Goal: Task Accomplishment & Management: Manage account settings

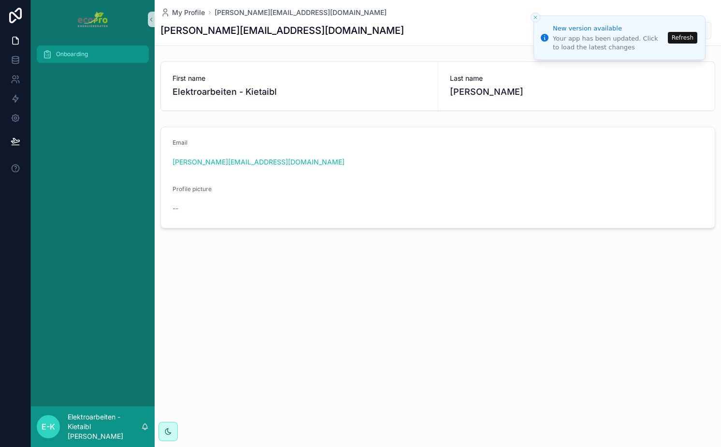
click at [78, 59] on div "Onboarding" at bounding box center [93, 53] width 101 height 15
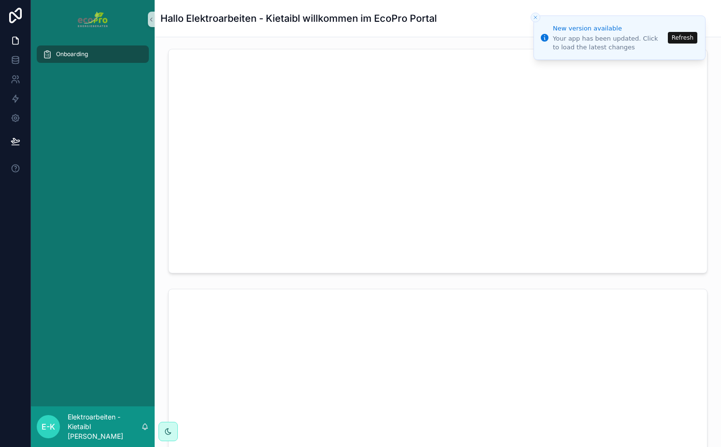
click at [536, 16] on icon "Close toast" at bounding box center [536, 17] width 6 height 6
click at [124, 180] on div "Onboarding" at bounding box center [93, 222] width 124 height 367
click at [72, 59] on div "Onboarding" at bounding box center [93, 53] width 101 height 15
click at [92, 437] on p "Elektroarbeiten - Kietaibl [PERSON_NAME]" at bounding box center [104, 426] width 73 height 29
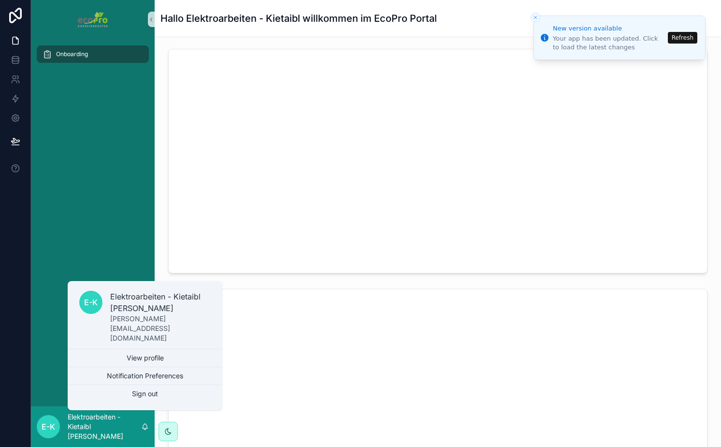
click at [115, 242] on div "Onboarding" at bounding box center [93, 222] width 124 height 367
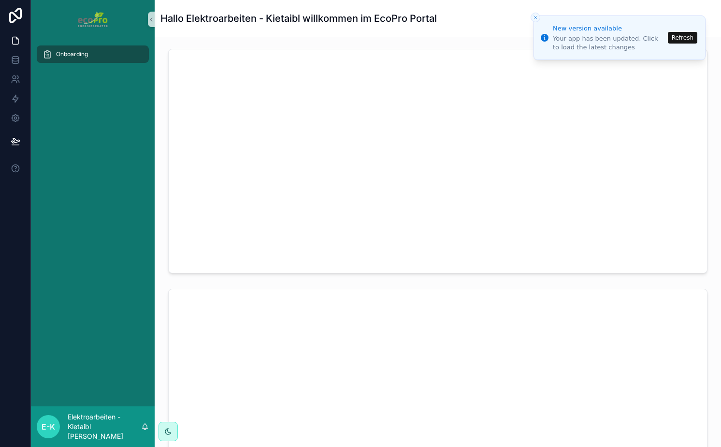
click at [536, 19] on icon "Close toast" at bounding box center [536, 17] width 6 height 6
click at [536, 18] on icon "Close toast" at bounding box center [536, 17] width 6 height 6
click at [459, 20] on div "Hallo Elektroarbeiten - Kietaibl willkommen im EcoPro Portal" at bounding box center [437, 19] width 555 height 14
click at [106, 282] on div "Onboarding" at bounding box center [93, 222] width 124 height 367
click at [384, 16] on h1 "Hallo Elektroarbeiten - Kietaibl willkommen im EcoPro Portal" at bounding box center [298, 19] width 276 height 14
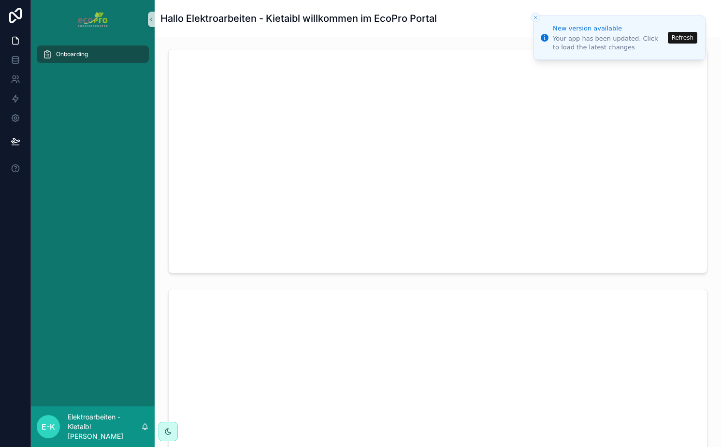
click at [384, 16] on h1 "Hallo Elektroarbeiten - Kietaibl willkommen im EcoPro Portal" at bounding box center [298, 19] width 276 height 14
click at [16, 76] on icon at bounding box center [16, 79] width 10 height 10
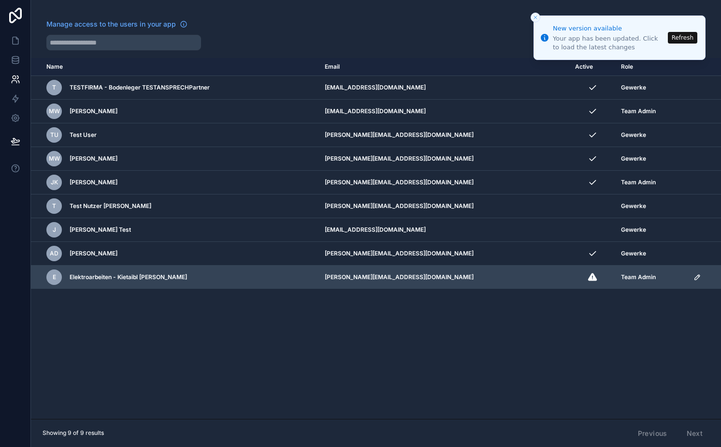
click at [694, 278] on icon "scrollable content" at bounding box center [697, 277] width 8 height 8
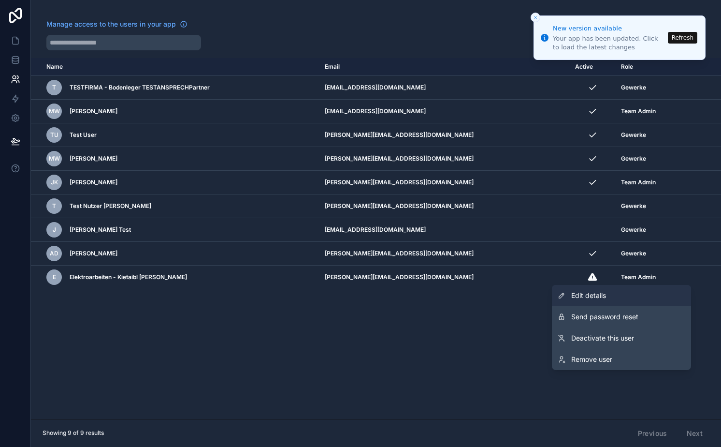
click at [641, 290] on link "Edit details" at bounding box center [621, 295] width 139 height 21
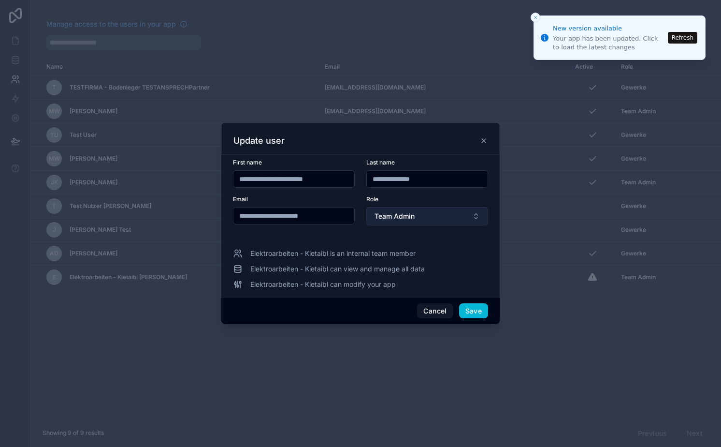
click at [426, 210] on button "Team Admin" at bounding box center [427, 216] width 122 height 18
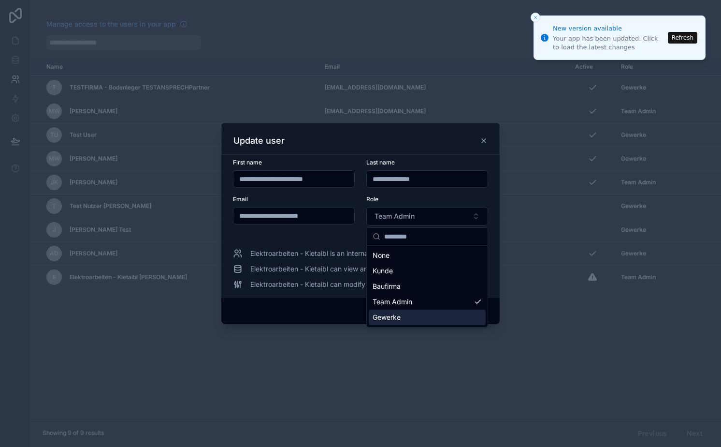
click at [418, 311] on div "Gewerke" at bounding box center [427, 316] width 117 height 15
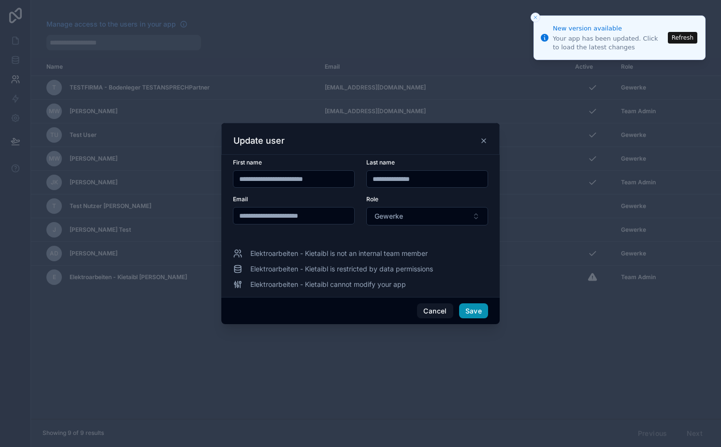
click at [480, 310] on button "Save" at bounding box center [473, 310] width 29 height 15
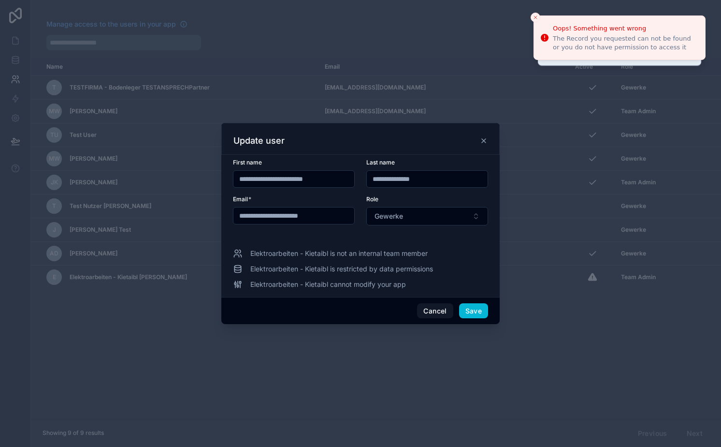
click at [484, 137] on icon at bounding box center [484, 141] width 8 height 8
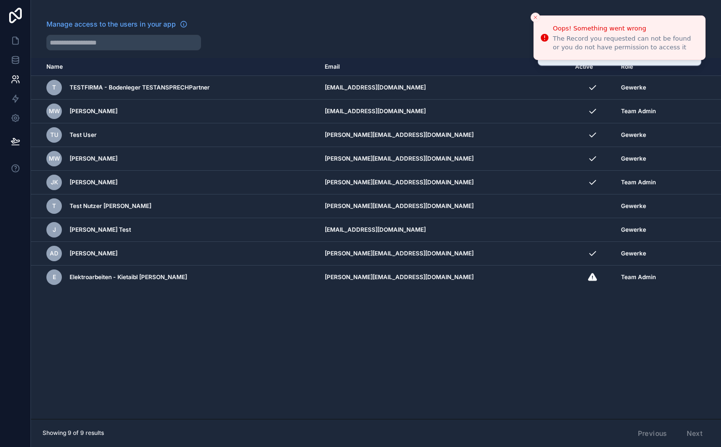
click at [433, 331] on div "Name Email Active Role userTable.email T TESTFIRMA - Bodenleger TESTANSPRECHPar…" at bounding box center [376, 238] width 690 height 361
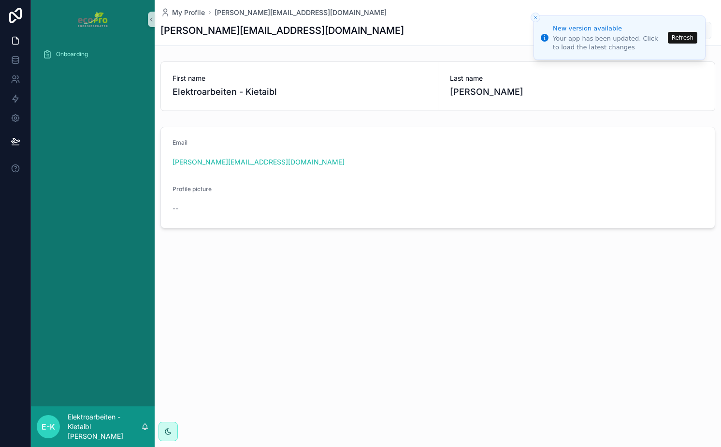
click at [536, 16] on line "Close toast" at bounding box center [535, 17] width 3 height 3
click at [689, 40] on button "Refresh" at bounding box center [682, 38] width 29 height 12
click at [672, 37] on button "Refresh" at bounding box center [682, 38] width 29 height 12
click at [14, 84] on link at bounding box center [15, 79] width 30 height 19
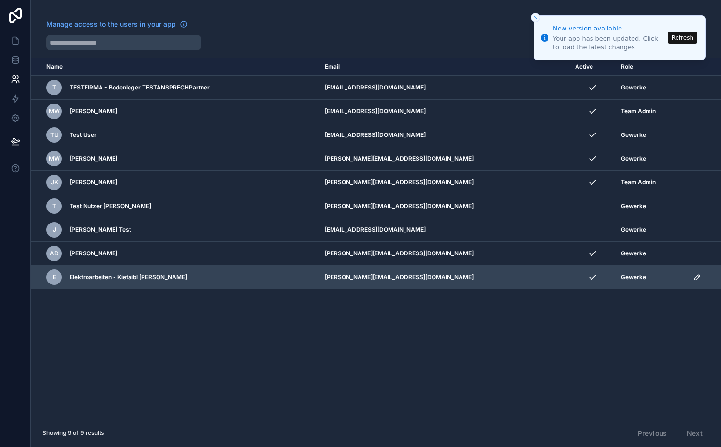
click at [693, 274] on icon "scrollable content" at bounding box center [697, 277] width 8 height 8
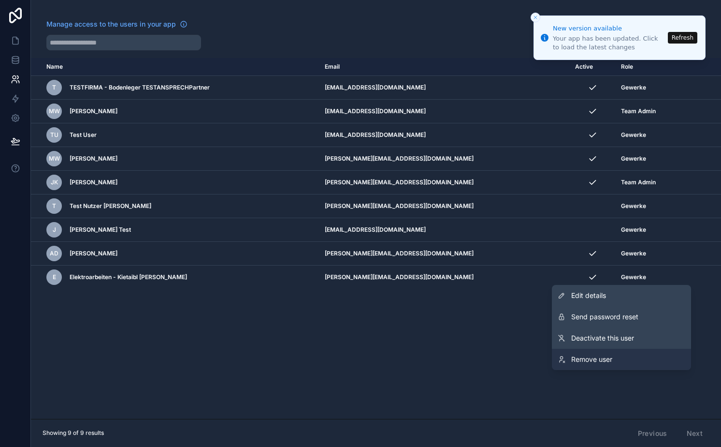
click at [601, 352] on link "Remove user" at bounding box center [621, 358] width 139 height 21
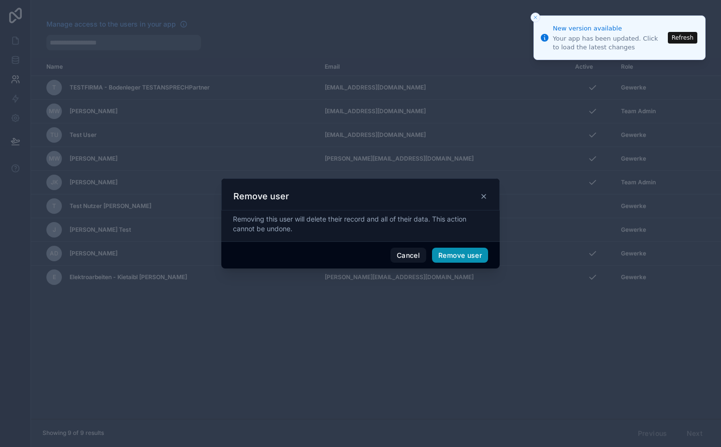
click at [473, 249] on button "Remove user" at bounding box center [460, 254] width 56 height 15
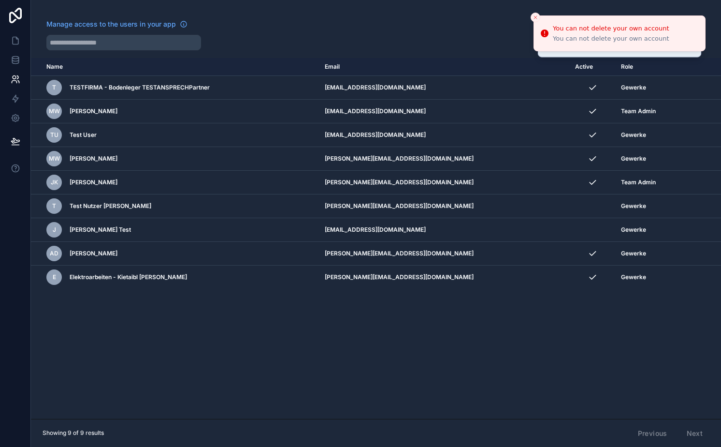
click at [290, 305] on div "Name Email Active Role [DOMAIN_NAME] T TESTFIRMA - Bodenleger TESTANSPRECHPartn…" at bounding box center [376, 238] width 690 height 361
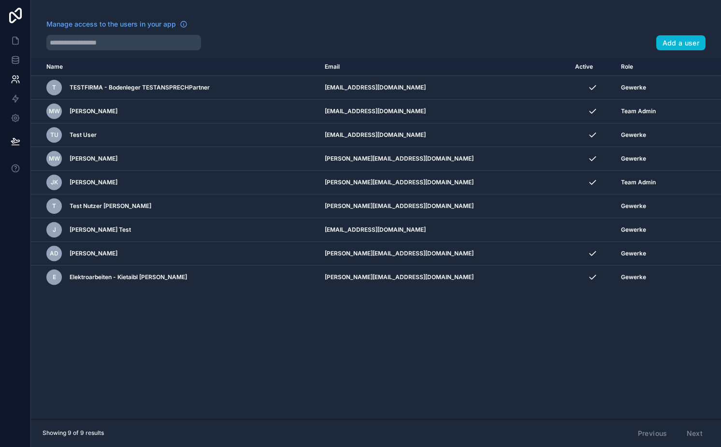
click at [236, 370] on div "Name Email Active Role [DOMAIN_NAME] T TESTFIRMA - Bodenleger TESTANSPRECHPartn…" at bounding box center [376, 238] width 690 height 361
